Goal: Use online tool/utility: Utilize a website feature to perform a specific function

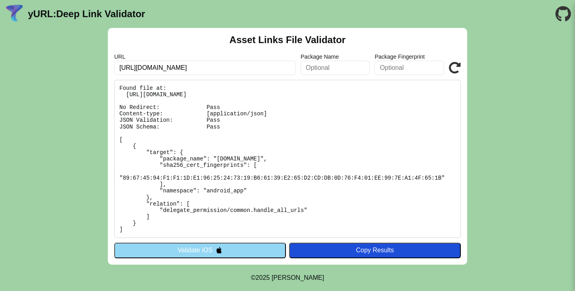
click at [190, 253] on button "Validate iOS" at bounding box center [200, 250] width 172 height 15
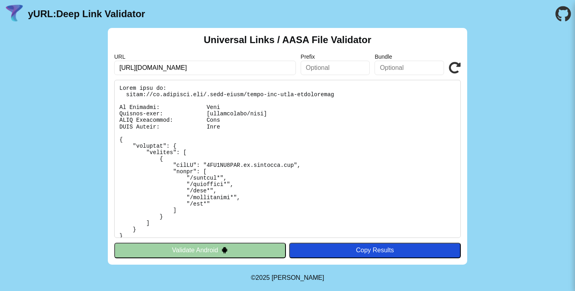
type input "[URL][DOMAIN_NAME]"
click at [452, 68] on icon at bounding box center [455, 68] width 12 height 12
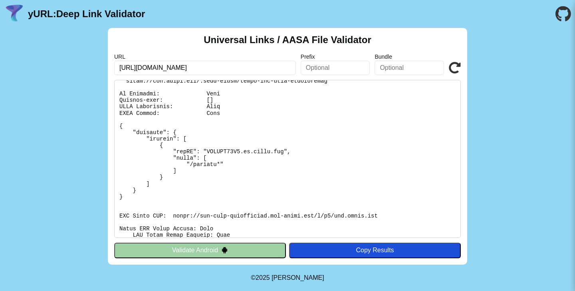
scroll to position [2, 0]
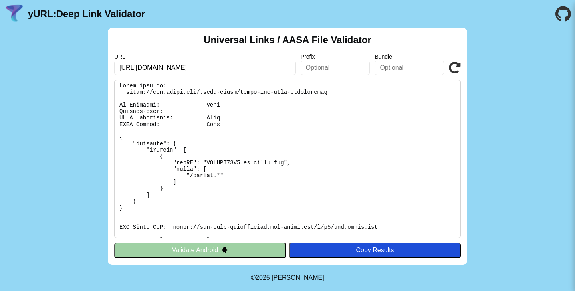
click at [207, 91] on pre at bounding box center [287, 159] width 347 height 158
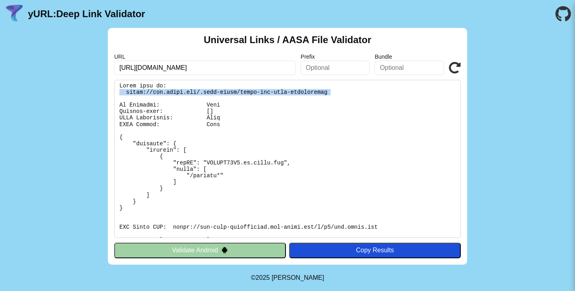
click at [207, 91] on pre at bounding box center [287, 159] width 347 height 158
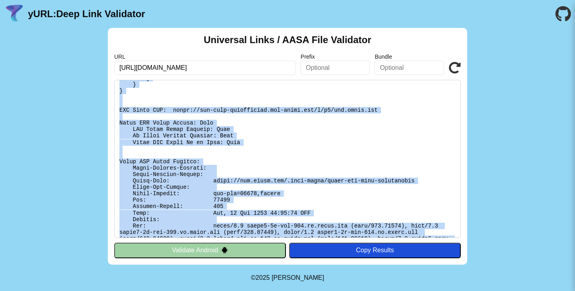
scroll to position [135, 0]
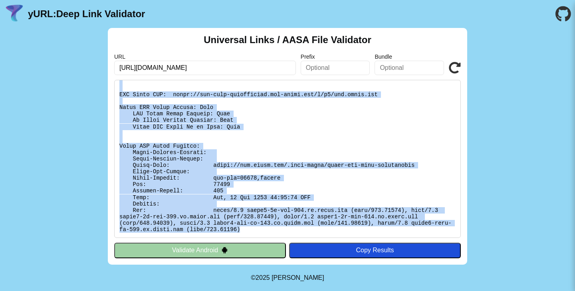
drag, startPoint x: 118, startPoint y: 86, endPoint x: 378, endPoint y: 239, distance: 301.7
click at [378, 239] on div "Universal Links / AASA File Validator URL [URL][DOMAIN_NAME] Prefix Bundle Vali…" at bounding box center [287, 146] width 359 height 237
copy pre "Found file at: [URL][DOMAIN_NAME] No Redirect: Pass Content-type: [] JSON Valid…"
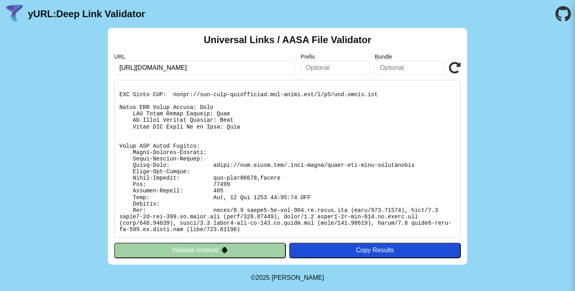
click at [222, 143] on pre at bounding box center [287, 159] width 347 height 158
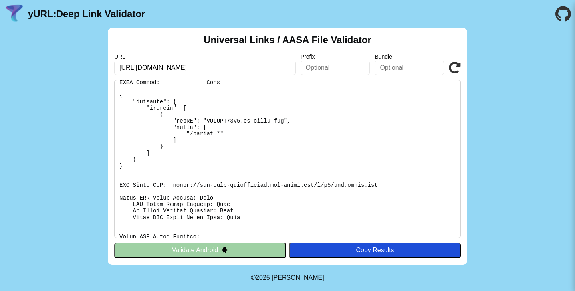
scroll to position [0, 0]
